Goal: Information Seeking & Learning: Check status

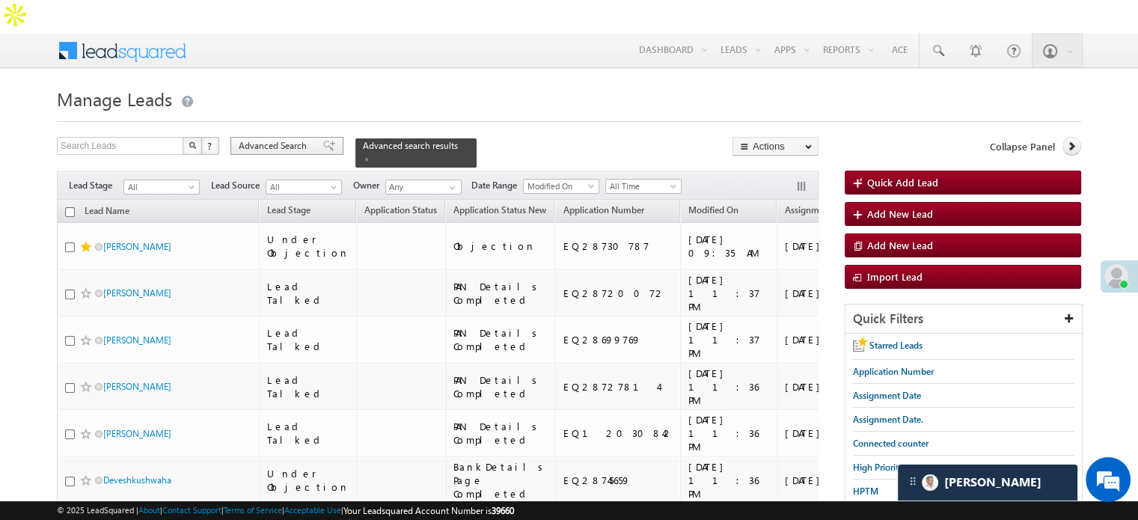
click at [287, 139] on span "Advanced Search" at bounding box center [275, 145] width 73 height 13
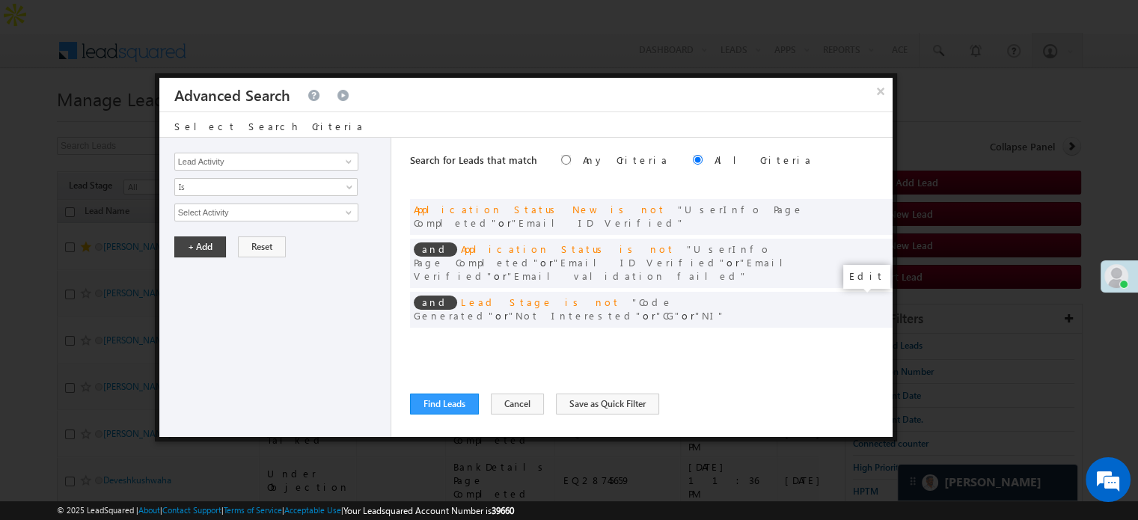
click at [855, 335] on span at bounding box center [858, 340] width 10 height 10
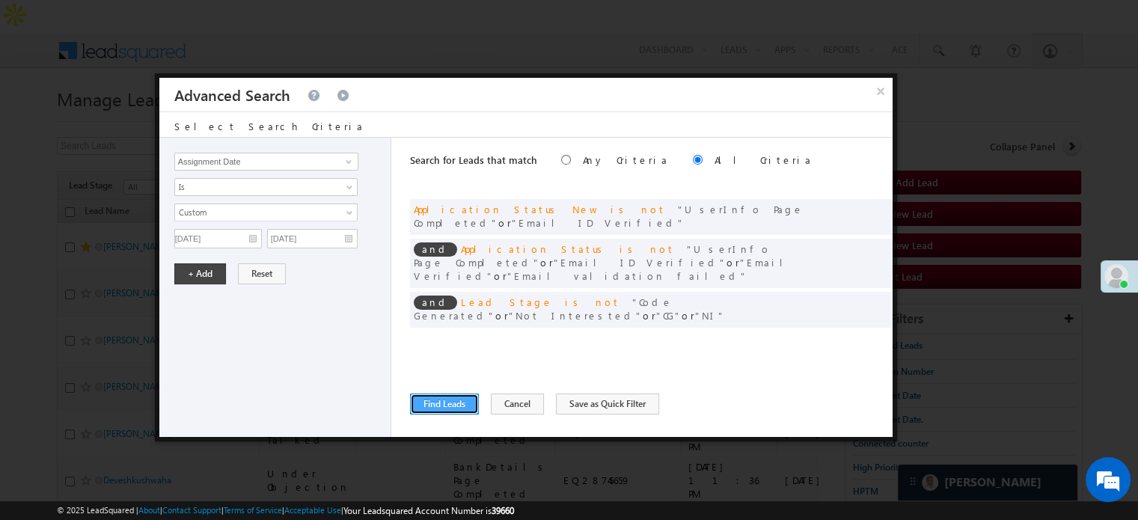
click at [433, 404] on button "Find Leads" at bounding box center [444, 403] width 69 height 21
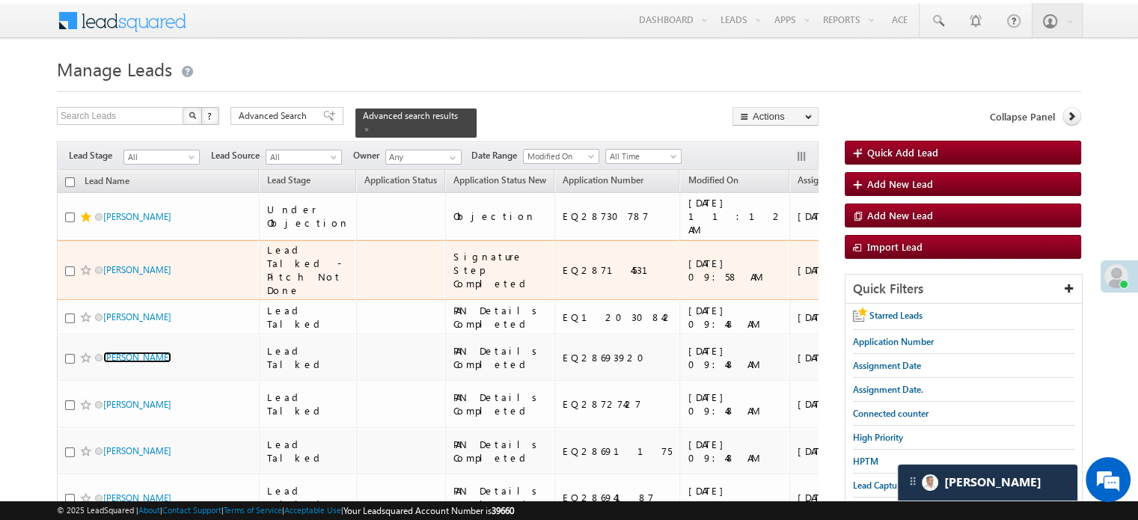
scroll to position [25, 0]
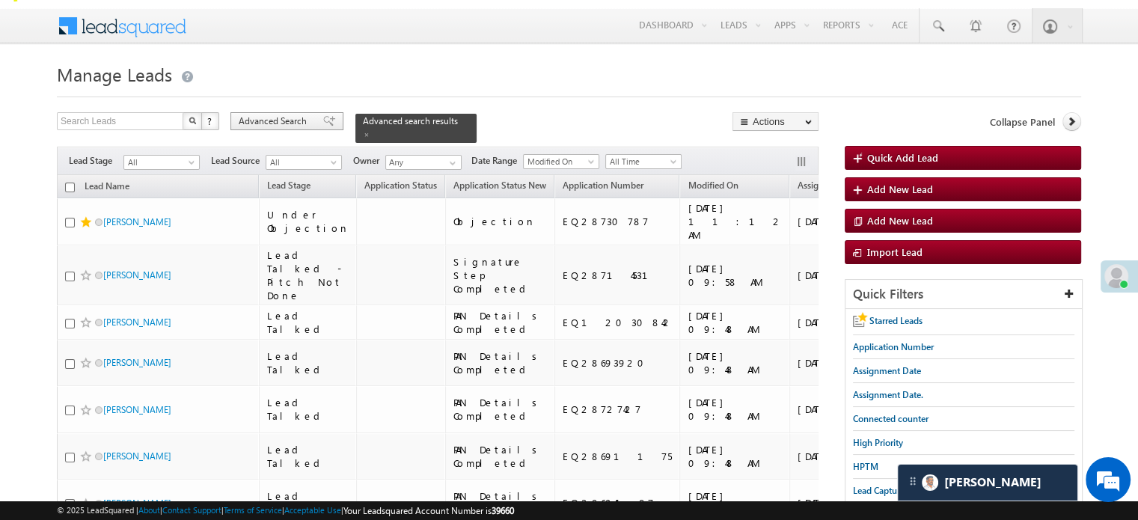
click at [302, 114] on span "Advanced Search" at bounding box center [275, 120] width 73 height 13
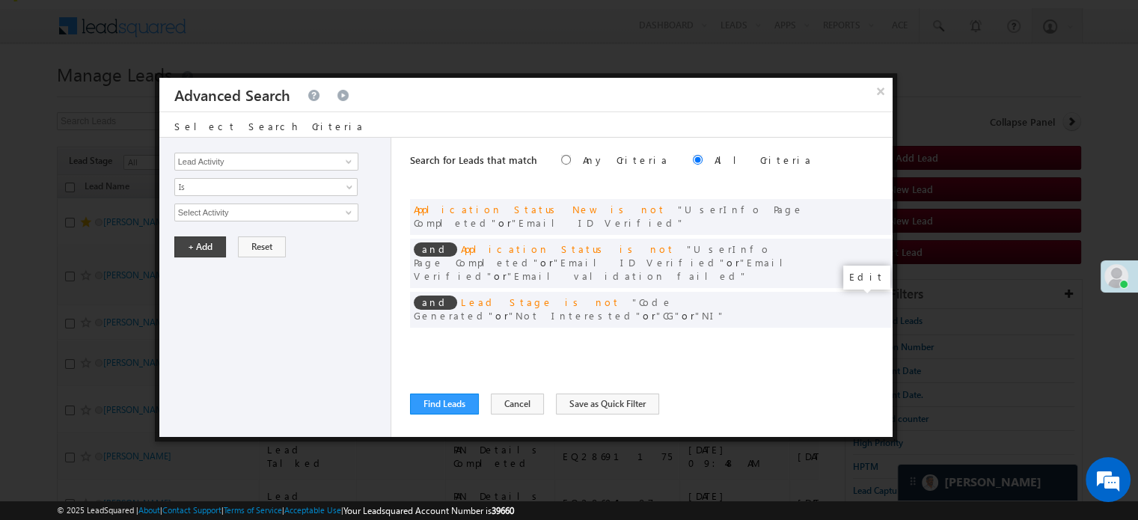
click at [856, 335] on span at bounding box center [858, 340] width 10 height 10
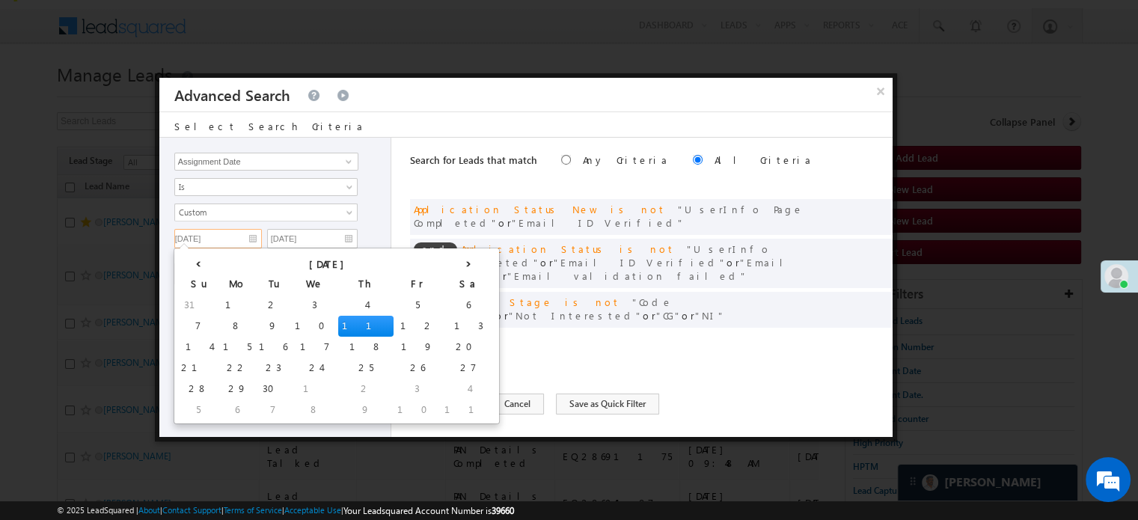
click at [242, 241] on input "[DATE]" at bounding box center [218, 238] width 88 height 19
click at [441, 298] on td "6" at bounding box center [468, 305] width 55 height 21
type input "[DATE]"
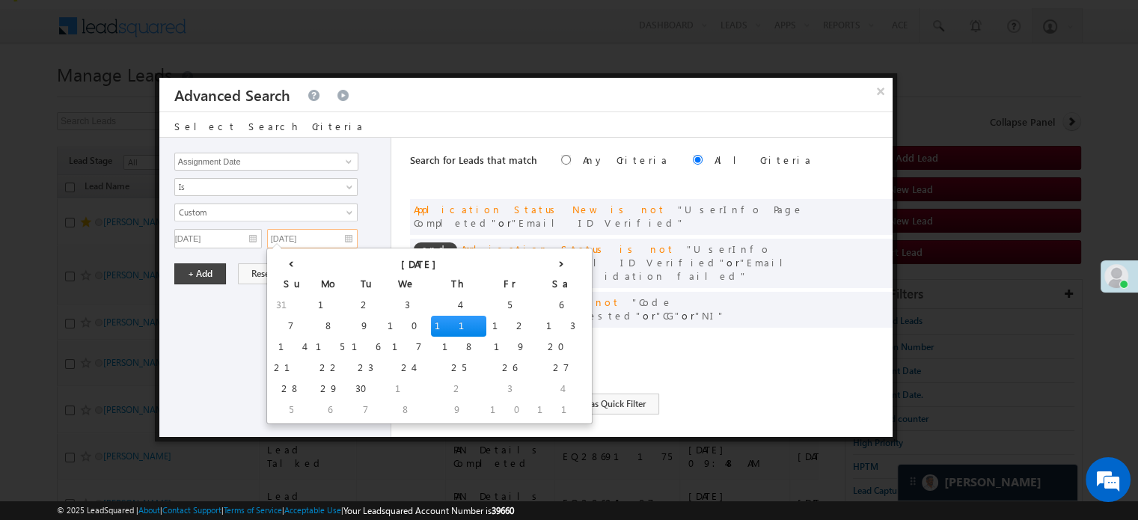
click at [330, 231] on input "[DATE]" at bounding box center [312, 238] width 91 height 19
click at [384, 325] on td "10" at bounding box center [407, 326] width 47 height 21
type input "[DATE]"
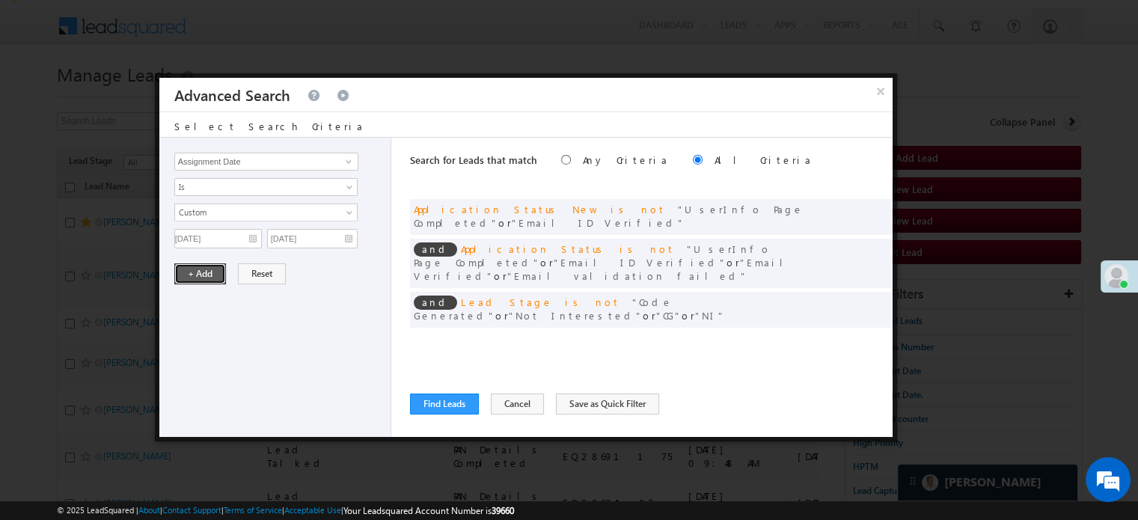
click at [197, 272] on button "+ Add" at bounding box center [200, 273] width 52 height 21
click at [455, 390] on div "Search for Leads that match Any Criteria All Criteria Note that the current tri…" at bounding box center [651, 287] width 482 height 299
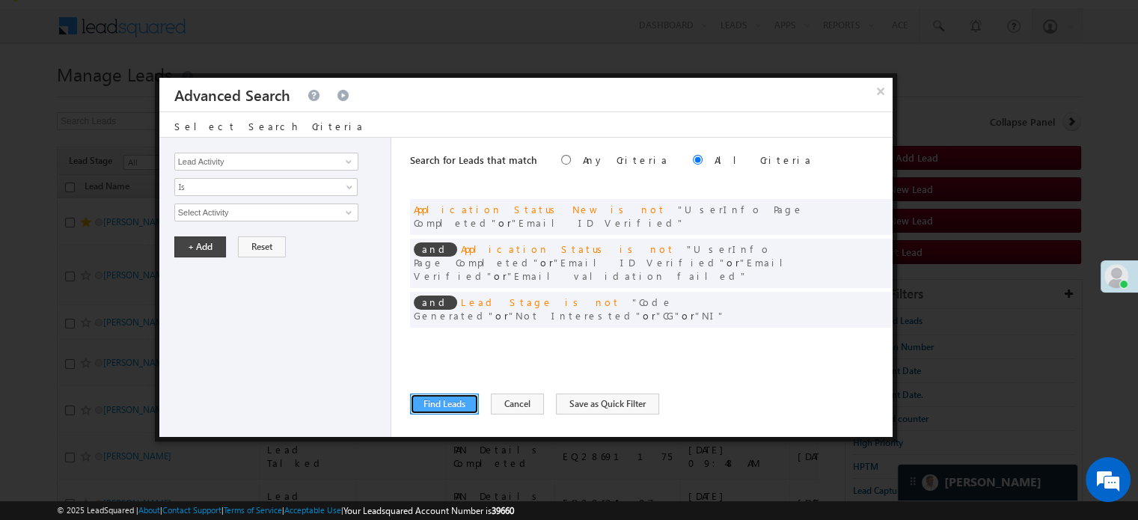
click at [454, 394] on button "Find Leads" at bounding box center [444, 403] width 69 height 21
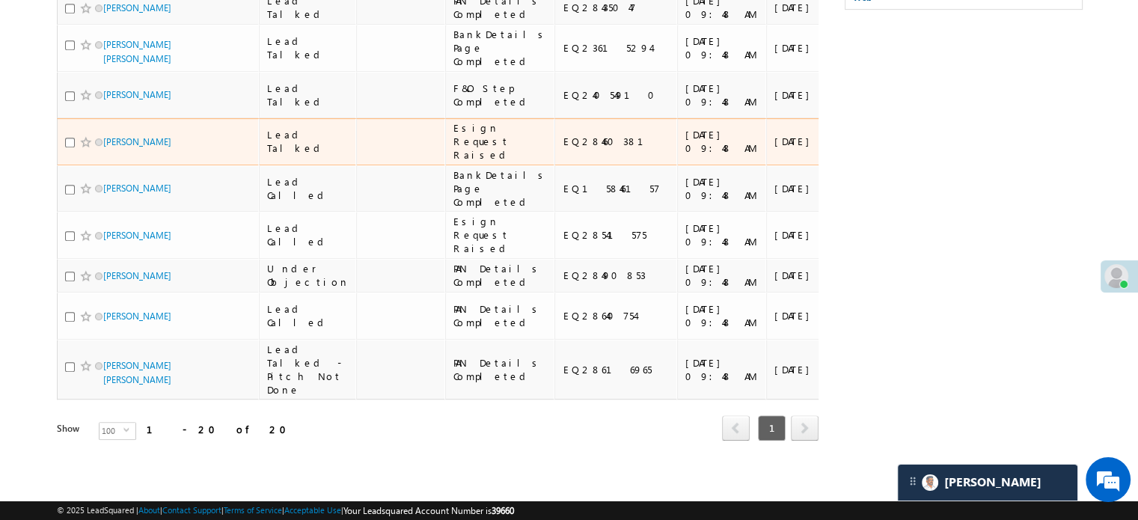
scroll to position [1304, 0]
